Goal: Information Seeking & Learning: Learn about a topic

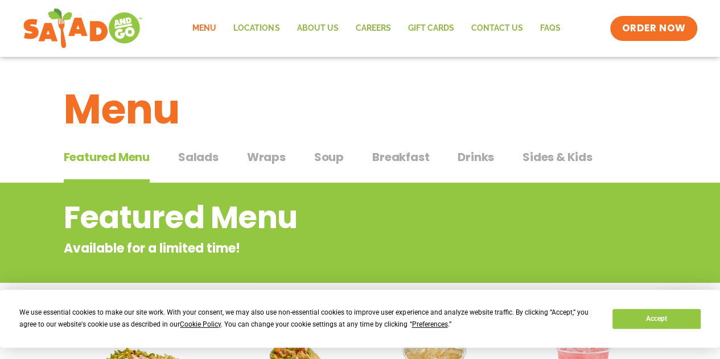
click at [207, 157] on span "Salads" at bounding box center [198, 157] width 40 height 17
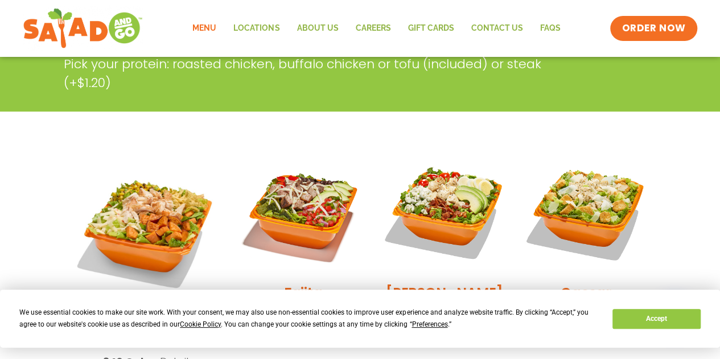
scroll to position [342, 0]
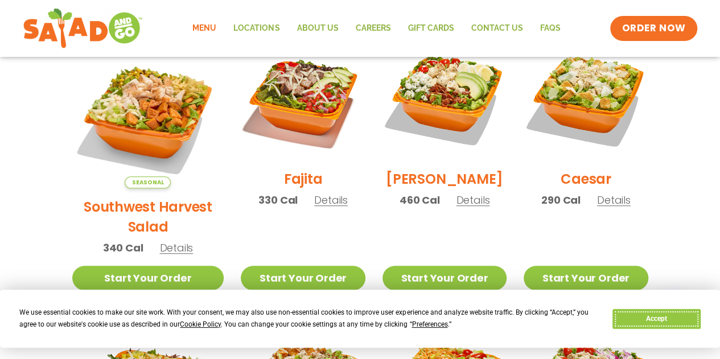
click at [670, 314] on button "Accept" at bounding box center [657, 319] width 88 height 20
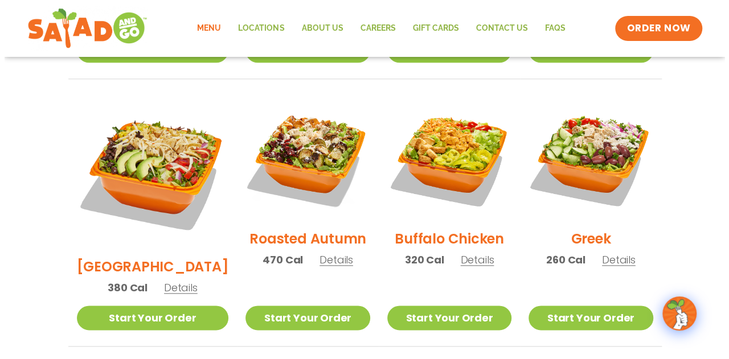
scroll to position [171, 0]
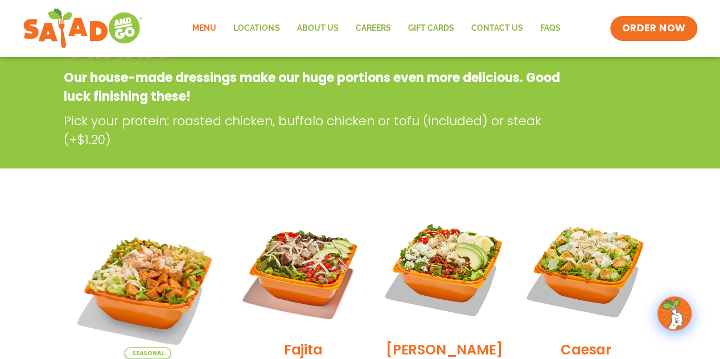
click at [165, 269] on img at bounding box center [148, 283] width 152 height 152
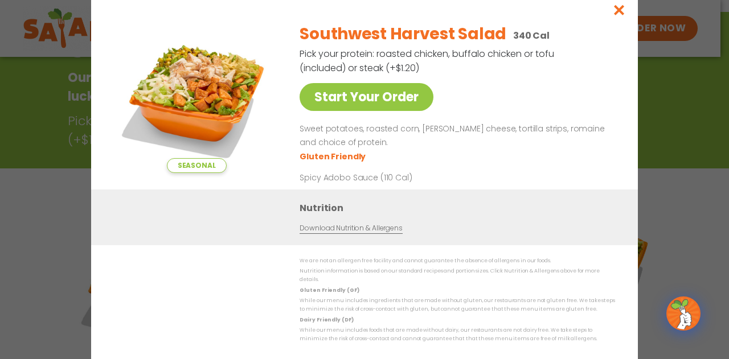
click at [203, 94] on img at bounding box center [196, 93] width 159 height 159
drag, startPoint x: 514, startPoint y: 60, endPoint x: 389, endPoint y: 55, distance: 124.8
click at [389, 55] on p "Pick your protein: roasted chicken, buffalo chicken or tofu (included) or steak…" at bounding box center [428, 61] width 256 height 28
drag, startPoint x: 620, startPoint y: 10, endPoint x: 615, endPoint y: 16, distance: 7.7
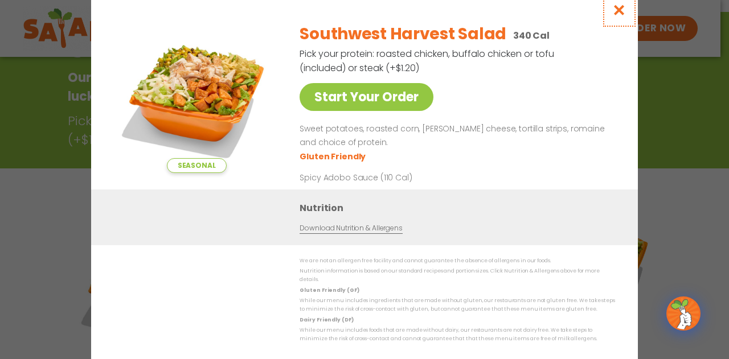
click at [619, 11] on icon "Close modal" at bounding box center [619, 10] width 14 height 12
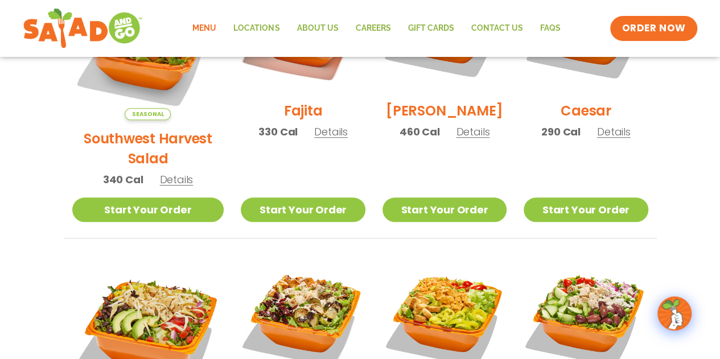
scroll to position [239, 0]
